Goal: Task Accomplishment & Management: Use online tool/utility

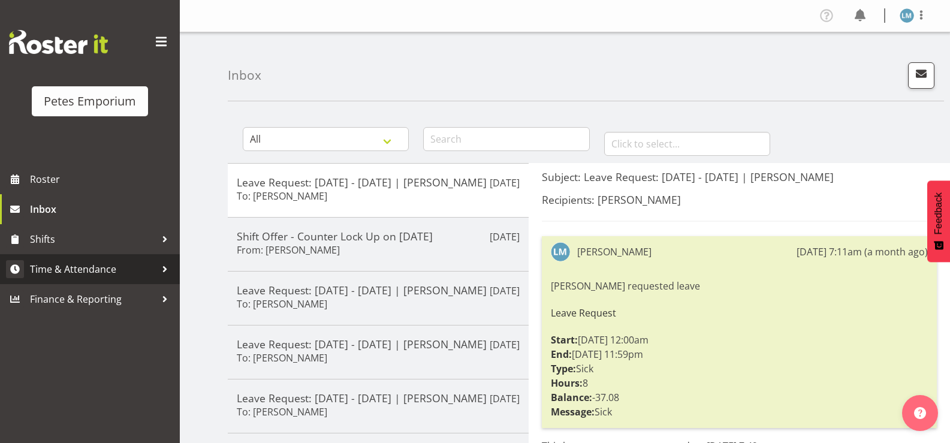
click at [106, 262] on span "Time & Attendance" at bounding box center [93, 269] width 126 height 18
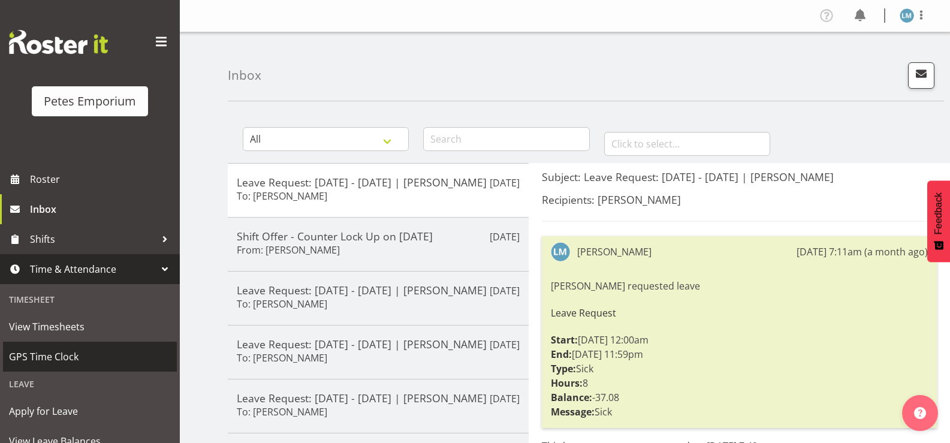
click at [75, 348] on span "GPS Time Clock" at bounding box center [90, 357] width 162 height 18
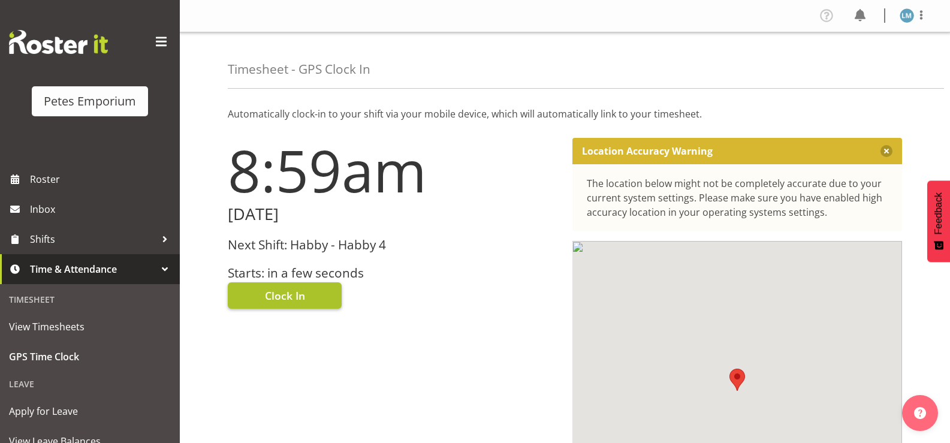
click at [298, 295] on span "Clock In" at bounding box center [285, 296] width 40 height 16
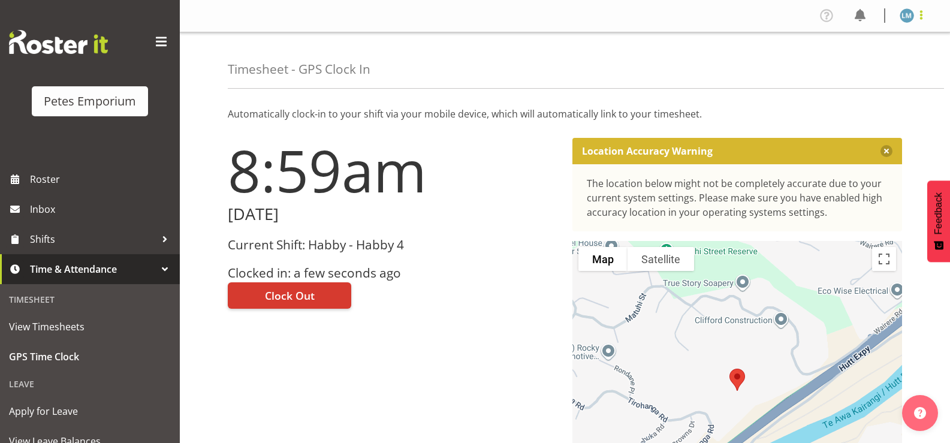
click at [919, 12] on span at bounding box center [921, 15] width 14 height 14
click at [846, 62] on link "Log Out" at bounding box center [870, 63] width 115 height 22
